Goal: Transaction & Acquisition: Book appointment/travel/reservation

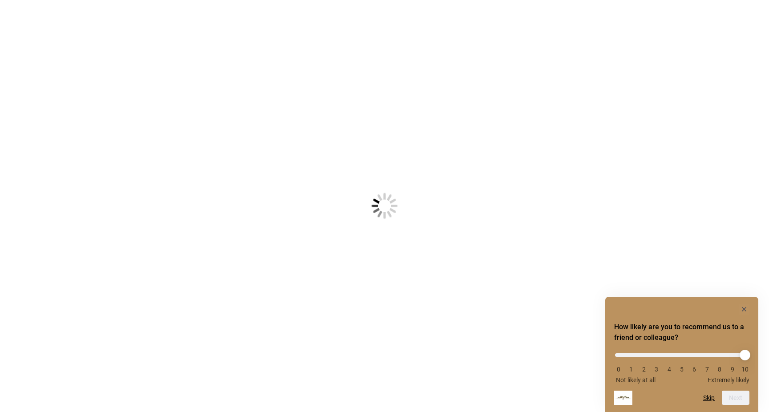
scroll to position [6, 0]
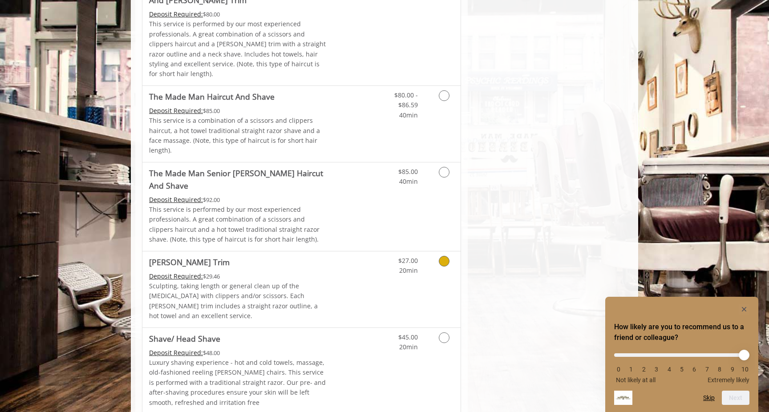
click at [441, 251] on link "Grooming services" at bounding box center [442, 263] width 23 height 24
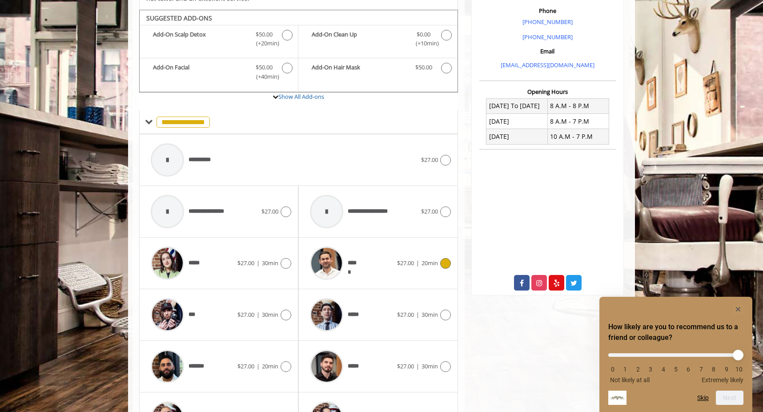
scroll to position [367, 0]
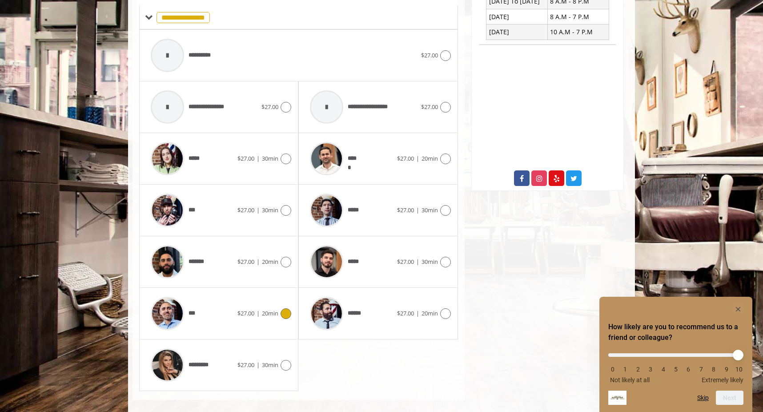
click at [290, 308] on icon at bounding box center [286, 313] width 11 height 11
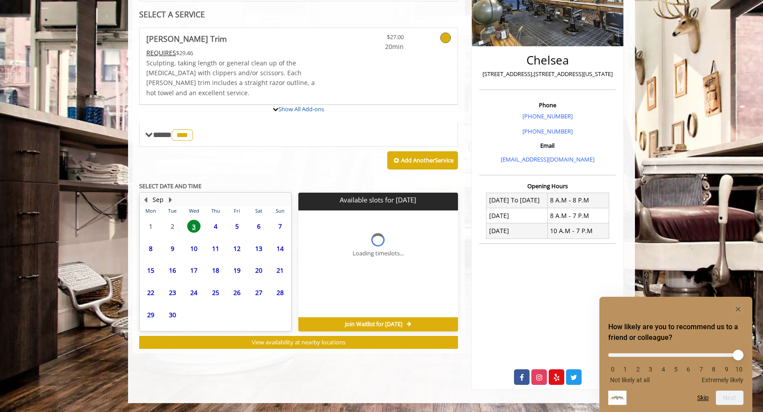
scroll to position [203, 0]
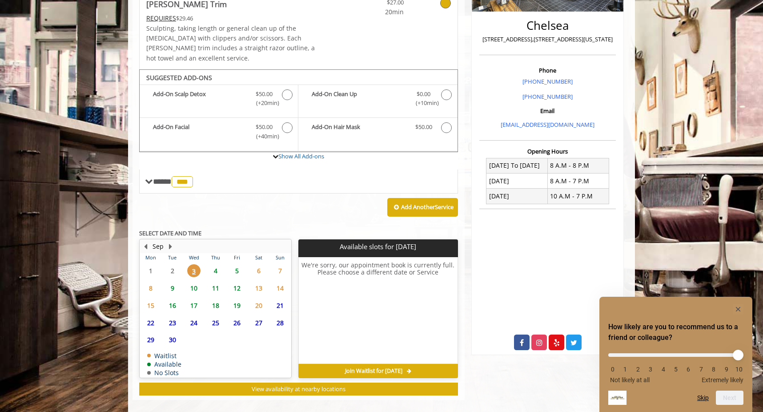
click at [220, 264] on span "4" at bounding box center [215, 270] width 13 height 13
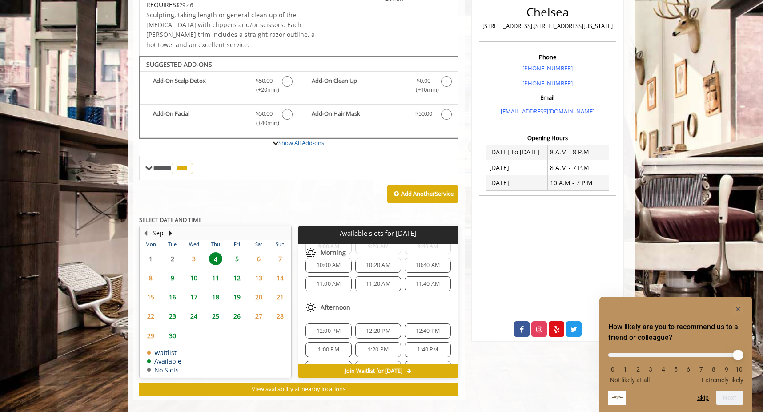
scroll to position [48, 0]
click at [338, 347] on span "1:00 PM" at bounding box center [328, 350] width 21 height 7
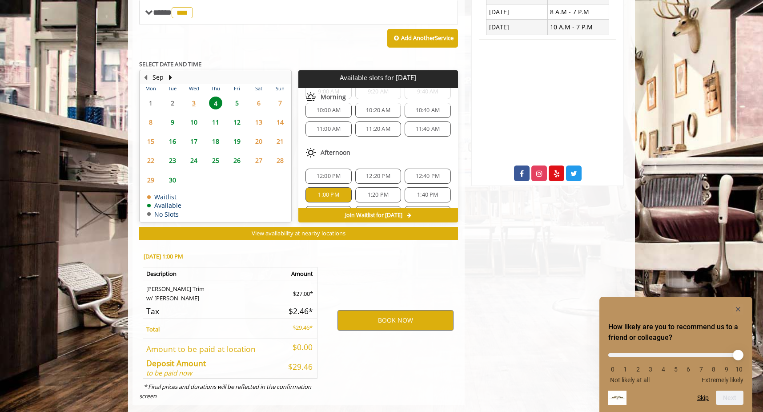
scroll to position [377, 0]
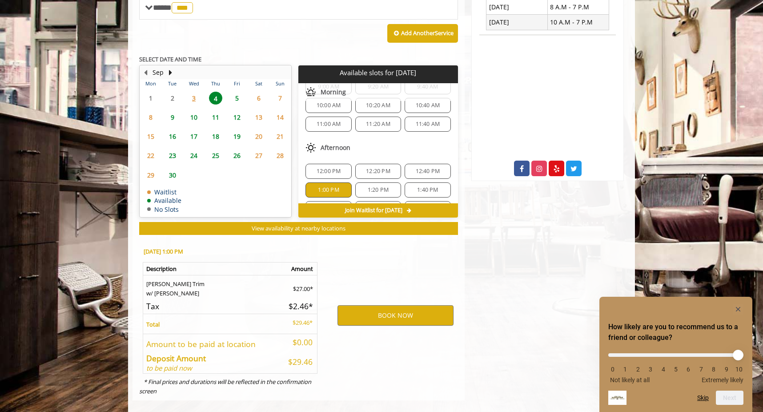
click at [371, 186] on span "1:20 PM" at bounding box center [378, 189] width 21 height 7
click at [336, 182] on div "1:00 PM" at bounding box center [329, 189] width 46 height 15
click at [382, 305] on button "BOOK NOW" at bounding box center [396, 315] width 116 height 20
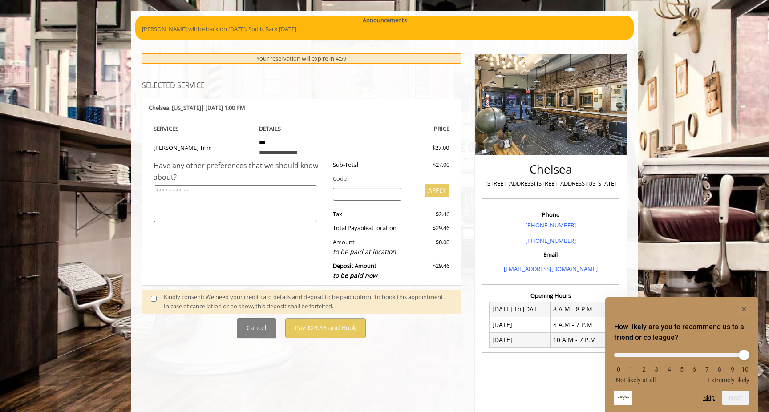
scroll to position [62, 0]
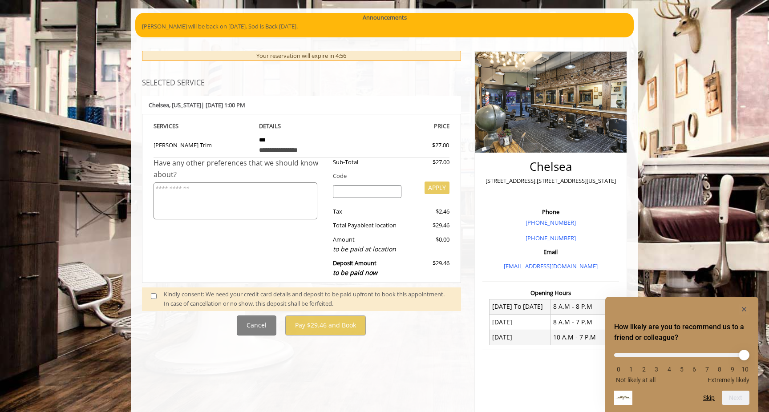
click at [150, 289] on div "Kindly consent: We need your credit card details and deposit to be paid upfront…" at bounding box center [301, 299] width 319 height 24
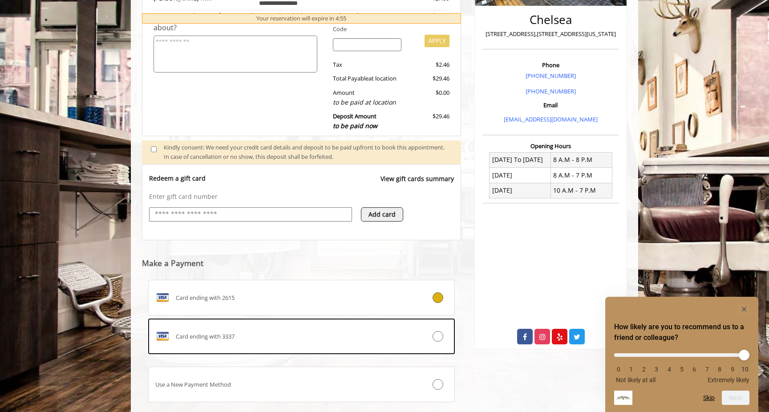
scroll to position [264, 0]
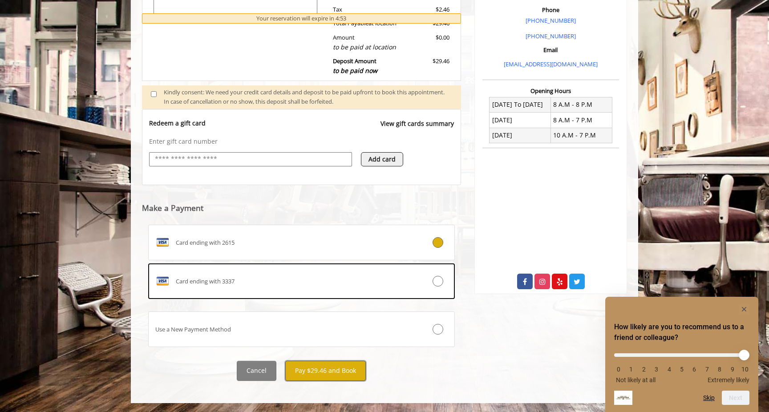
click at [335, 371] on button "Pay $29.46 and Book" at bounding box center [325, 371] width 81 height 20
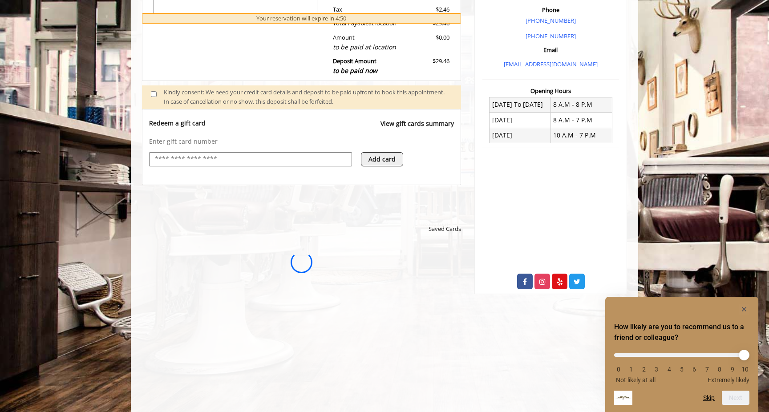
scroll to position [0, 0]
